Goal: Task Accomplishment & Management: Use online tool/utility

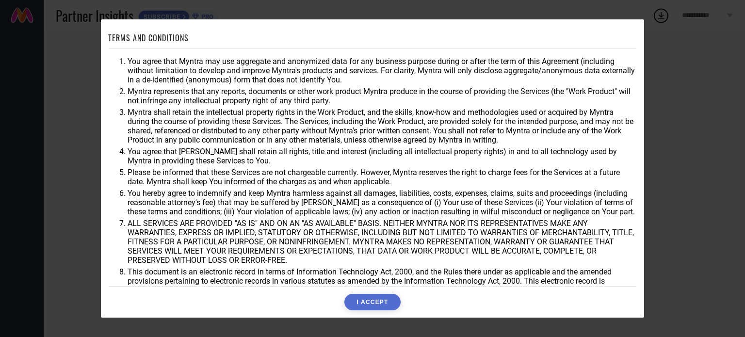
click at [371, 306] on button "I ACCEPT" at bounding box center [372, 302] width 56 height 16
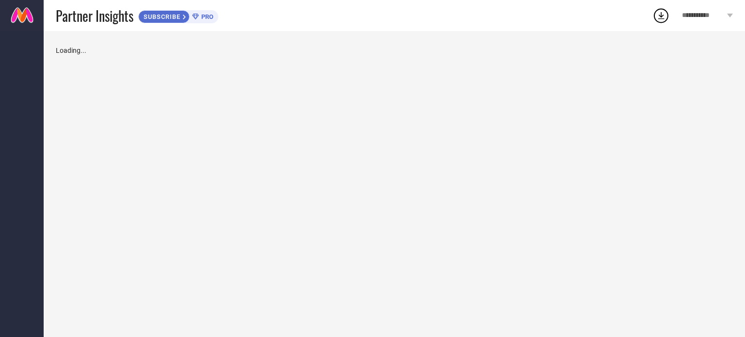
click at [199, 19] on icon at bounding box center [195, 17] width 7 height 6
click at [720, 16] on span "**********" at bounding box center [703, 16] width 43 height 8
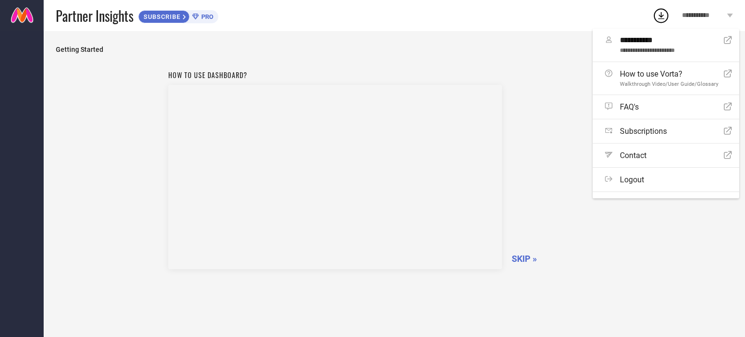
click at [527, 256] on span "SKIP »" at bounding box center [524, 259] width 25 height 10
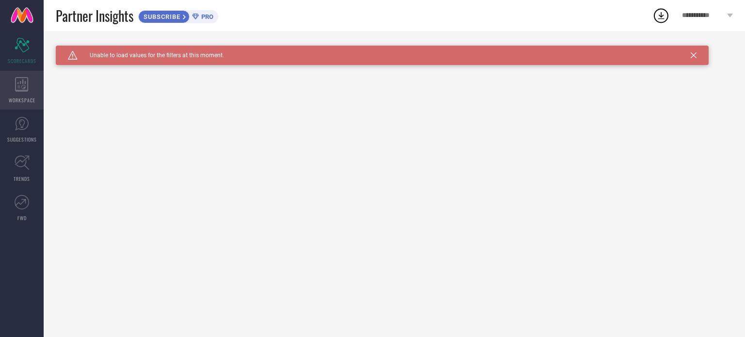
click at [40, 99] on div "WORKSPACE" at bounding box center [22, 90] width 44 height 39
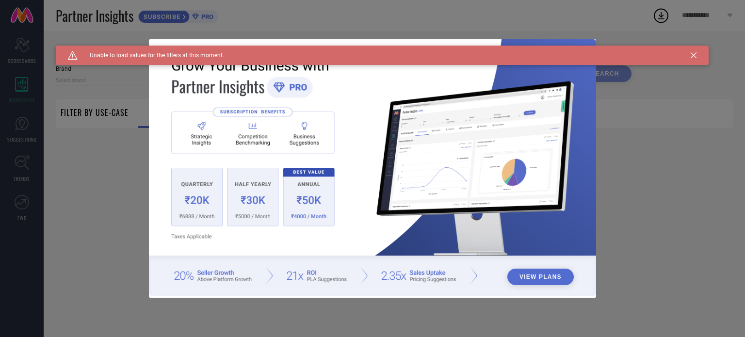
type input "1 STOP FASHION"
type input "All"
